Goal: Information Seeking & Learning: Learn about a topic

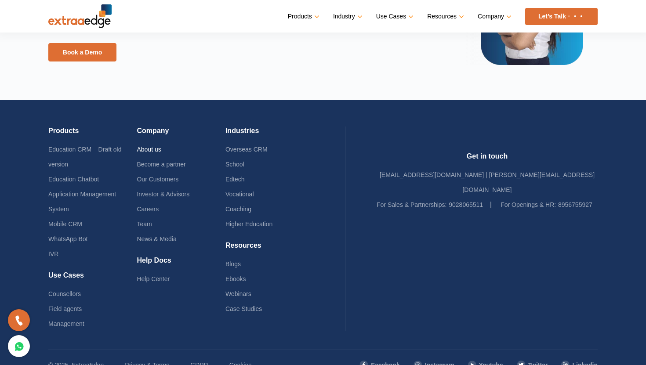
click at [161, 151] on link "About us" at bounding box center [149, 149] width 24 height 7
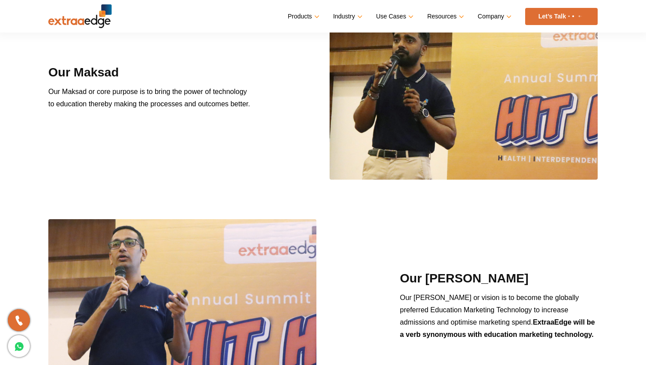
scroll to position [778, 0]
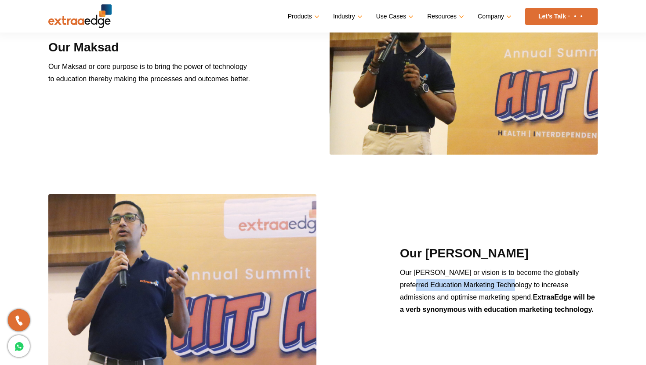
drag, startPoint x: 396, startPoint y: 284, endPoint x: 500, endPoint y: 285, distance: 104.2
click at [500, 285] on div "Our Lakshaya Our Lakshaya or vision is to become the globally preferred Educati…" at bounding box center [499, 284] width 211 height 78
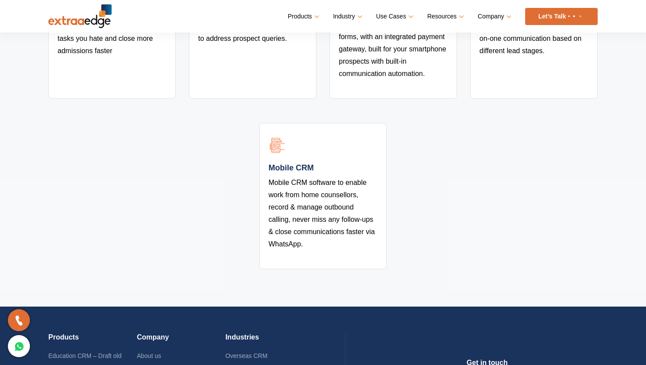
scroll to position [1914, 0]
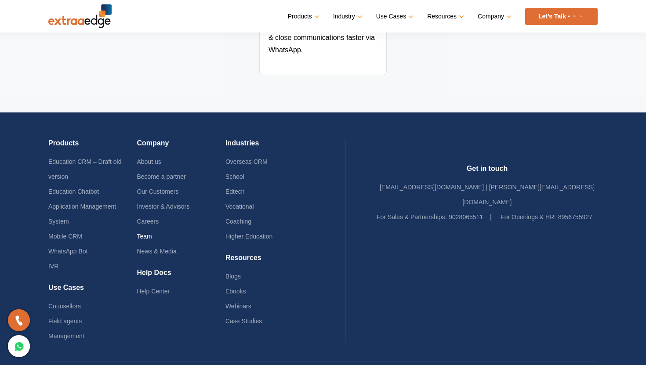
click at [152, 233] on link "Team" at bounding box center [144, 236] width 15 height 7
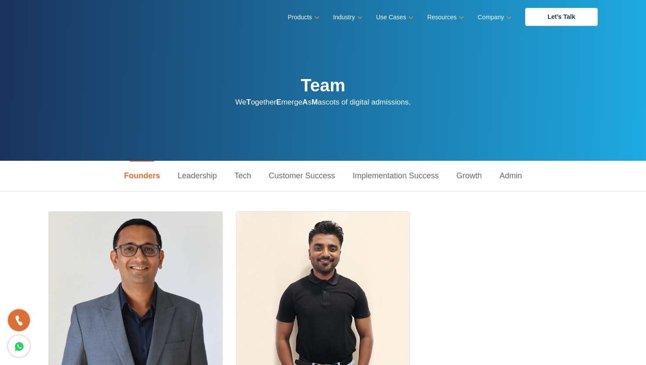
click at [206, 172] on link "Leadership" at bounding box center [197, 176] width 57 height 30
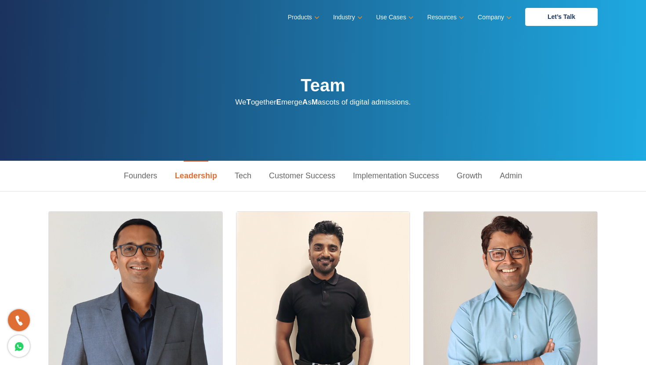
click at [247, 176] on link "Tech" at bounding box center [243, 176] width 34 height 30
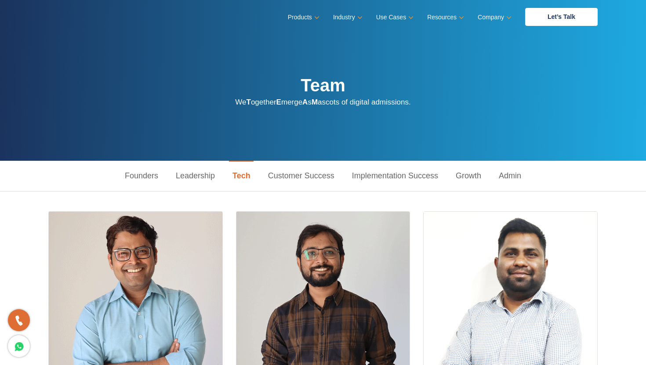
click at [478, 173] on link "Growth" at bounding box center [468, 176] width 43 height 30
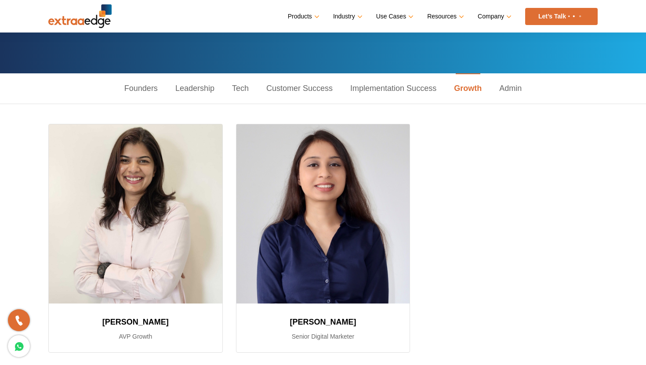
scroll to position [90, 0]
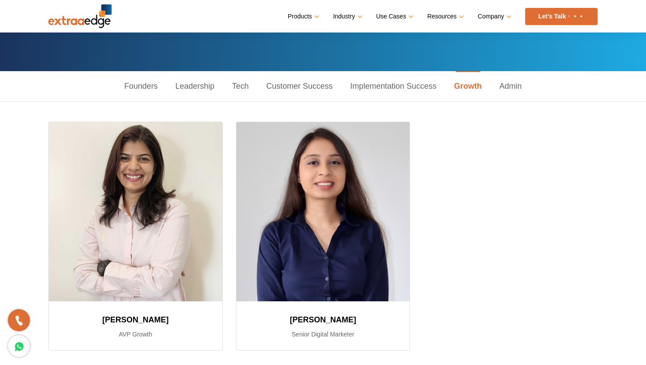
click at [512, 80] on link "Admin" at bounding box center [511, 86] width 40 height 30
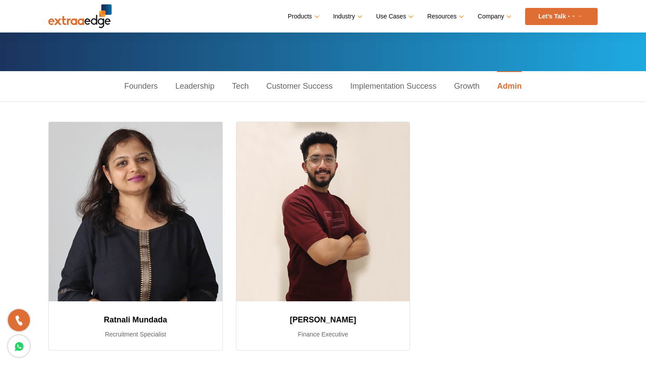
click at [411, 80] on link "Implementation Success" at bounding box center [394, 86] width 104 height 30
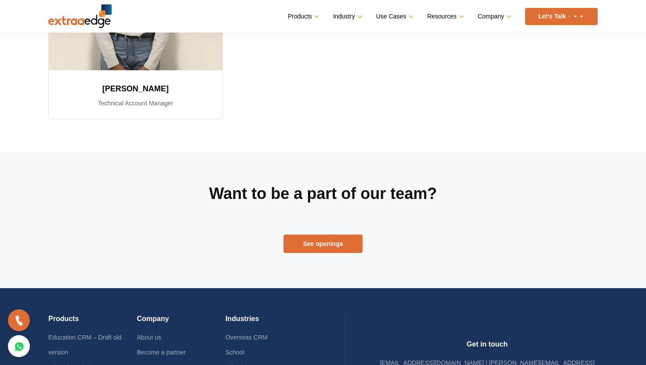
scroll to position [1568, 0]
